Goal: Information Seeking & Learning: Find contact information

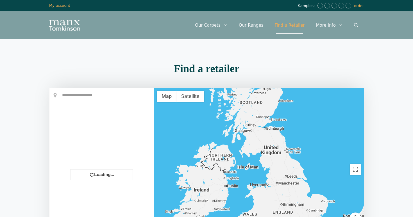
scroll to position [26, 0]
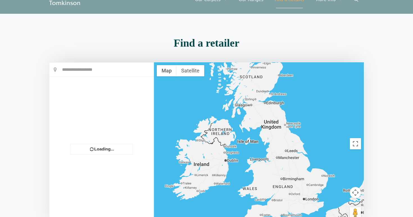
click at [351, 37] on div "Find a retailer Loading... +" at bounding box center [206, 138] width 320 height 207
click at [373, 46] on section "Find a retailer Loading... OPEN ALL × Store Direction +" at bounding box center [206, 138] width 413 height 207
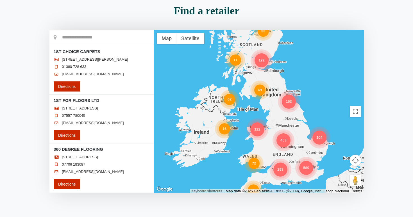
scroll to position [0, 0]
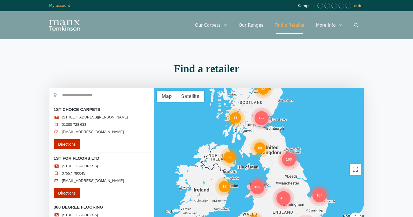
click at [261, 122] on div "122" at bounding box center [261, 118] width 14 height 14
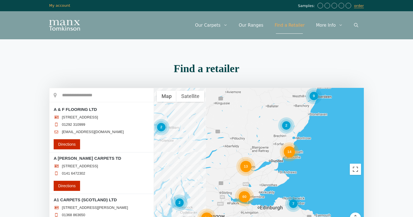
click at [246, 167] on div "13" at bounding box center [245, 166] width 11 height 11
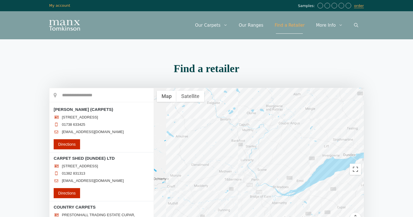
click at [249, 176] on div at bounding box center [259, 169] width 210 height 163
click at [258, 176] on div at bounding box center [259, 169] width 210 height 163
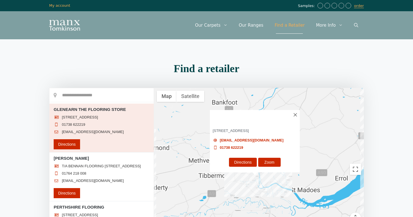
scroll to position [444, 0]
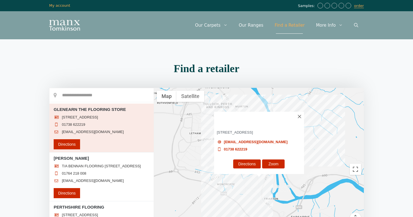
click at [299, 119] on h3 "GLENEARN THE FLOORING STORE" at bounding box center [259, 119] width 90 height 14
click at [300, 116] on img at bounding box center [298, 116] width 3 height 3
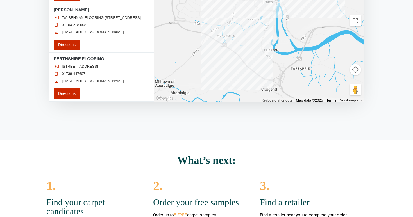
scroll to position [105, 0]
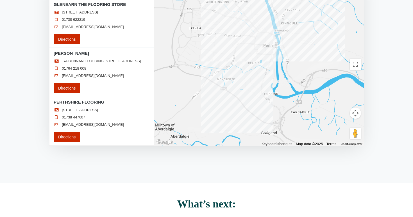
click at [201, 135] on div at bounding box center [259, 64] width 210 height 163
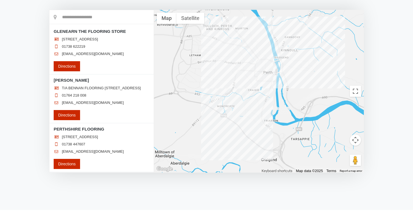
scroll to position [83, 0]
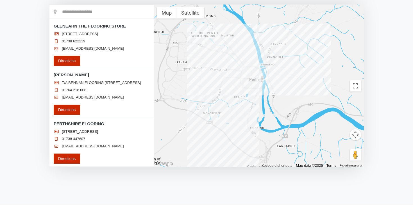
drag, startPoint x: 300, startPoint y: 101, endPoint x: 285, endPoint y: 114, distance: 19.9
click at [285, 114] on div at bounding box center [259, 85] width 210 height 163
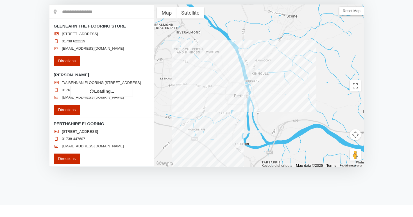
drag, startPoint x: 285, startPoint y: 114, endPoint x: 276, endPoint y: 128, distance: 16.4
click at [275, 127] on div at bounding box center [259, 85] width 210 height 163
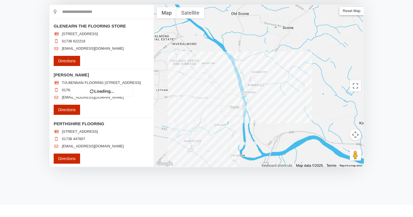
click at [276, 128] on div at bounding box center [259, 85] width 210 height 163
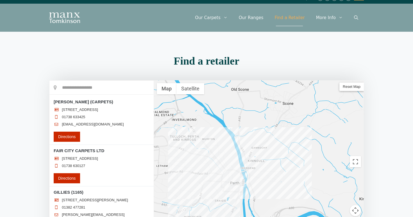
scroll to position [9, 0]
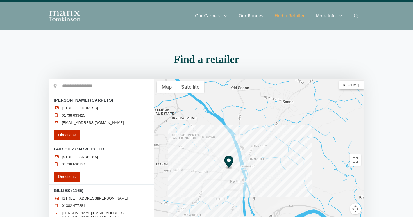
click at [87, 100] on h3 "[PERSON_NAME] (CARPETS)" at bounding box center [102, 100] width 96 height 6
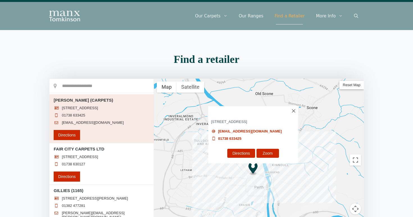
click at [81, 112] on div "Loading..." at bounding box center [101, 160] width 105 height 163
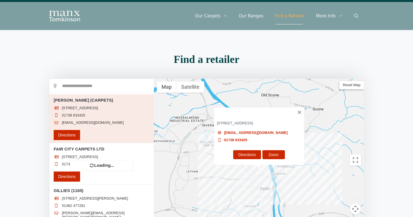
click at [79, 119] on div at bounding box center [101, 160] width 104 height 162
click at [79, 122] on link "[EMAIL_ADDRESS][DOMAIN_NAME]" at bounding box center [93, 122] width 62 height 4
click at [68, 16] on img "Site" at bounding box center [64, 16] width 31 height 11
